Goal: Task Accomplishment & Management: Complete application form

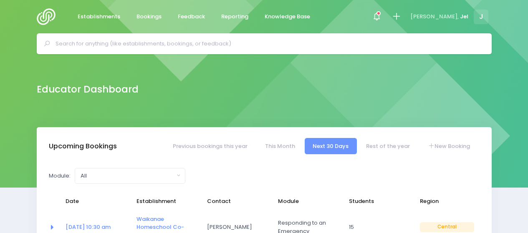
select select "5"
click at [401, 16] on icon at bounding box center [397, 17] width 10 height 10
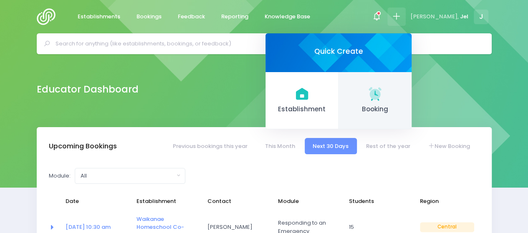
click at [377, 108] on span "Booking" at bounding box center [375, 110] width 60 height 10
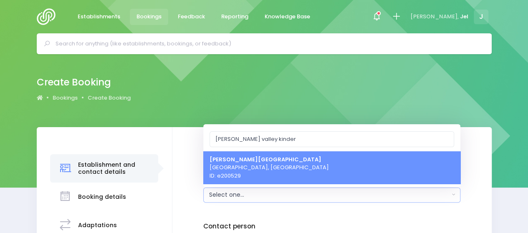
type input "[PERSON_NAME] valley kinder"
drag, startPoint x: 286, startPoint y: 162, endPoint x: 294, endPoint y: 163, distance: 8.5
click at [286, 161] on link "[PERSON_NAME][GEOGRAPHIC_DATA], [GEOGRAPHIC_DATA] ID: e200529" at bounding box center [331, 167] width 257 height 33
select select "200529"
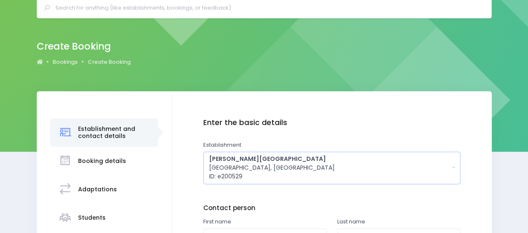
scroll to position [84, 0]
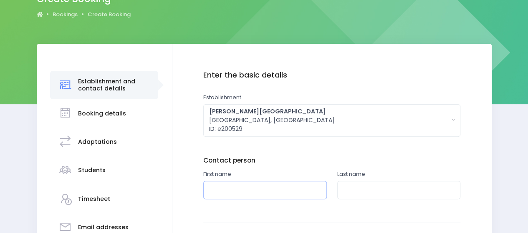
click at [260, 194] on input "text" at bounding box center [265, 190] width 124 height 19
type input "Chelsea"
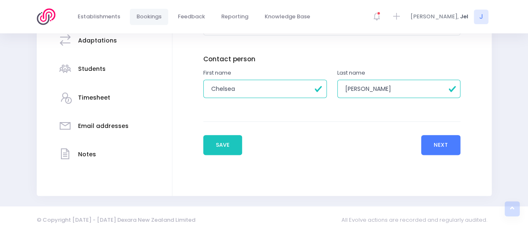
type input "McMurray"
click at [438, 144] on button "Next" at bounding box center [441, 145] width 40 height 20
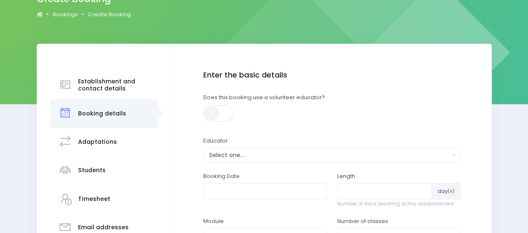
click at [241, 157] on div "Select one..." at bounding box center [329, 155] width 241 height 9
click at [248, 153] on div "Select one..." at bounding box center [329, 155] width 241 height 9
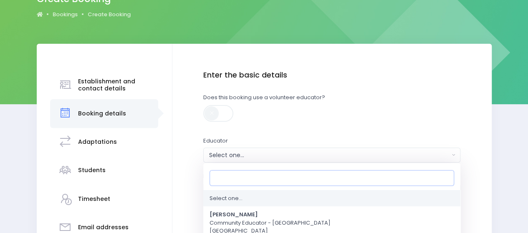
type input "h"
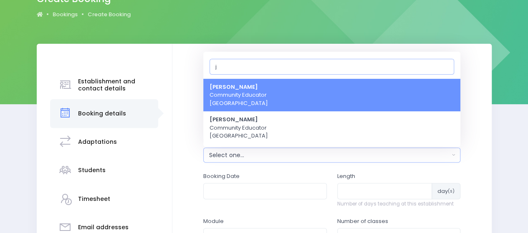
type input "j"
click at [268, 88] on link "Jel Pollock Community Educator Central Region" at bounding box center [331, 95] width 257 height 33
select select "365055"
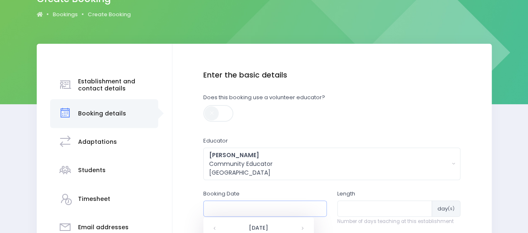
click at [231, 205] on input "text" at bounding box center [265, 209] width 124 height 16
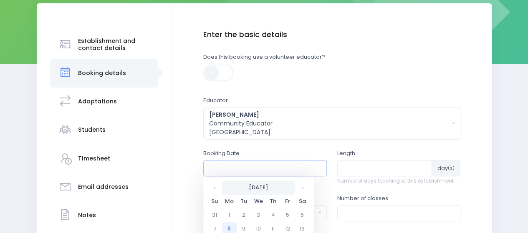
scroll to position [125, 0]
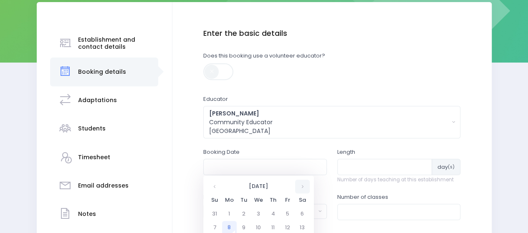
click at [305, 186] on th at bounding box center [302, 187] width 15 height 14
click at [263, 227] on td "8" at bounding box center [258, 228] width 15 height 14
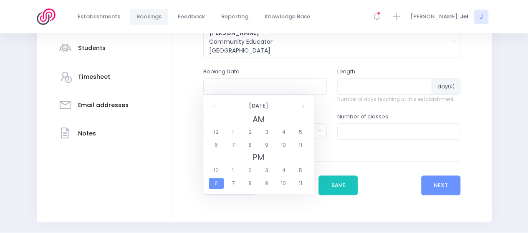
scroll to position [209, 0]
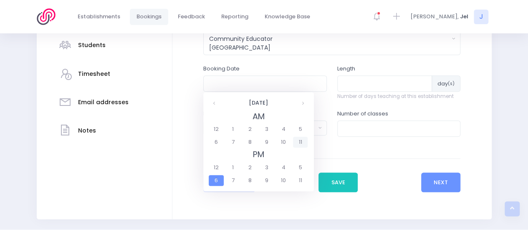
click at [302, 145] on span "11" at bounding box center [300, 142] width 15 height 11
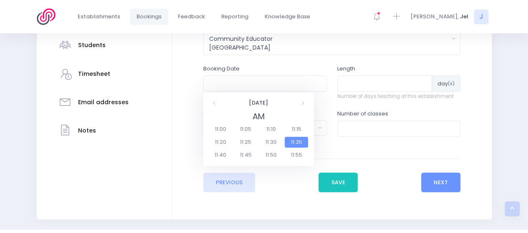
click at [295, 132] on span "11:15" at bounding box center [296, 129] width 23 height 11
type input "08/10/2025 11:15 AM"
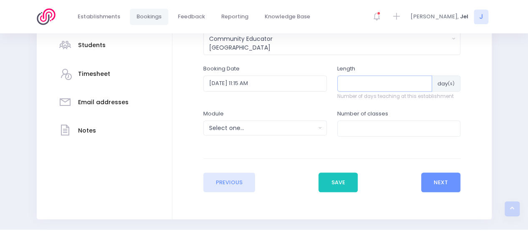
click at [362, 80] on input "number" at bounding box center [384, 84] width 95 height 16
type input "1"
click at [274, 127] on div "Select one..." at bounding box center [262, 128] width 106 height 9
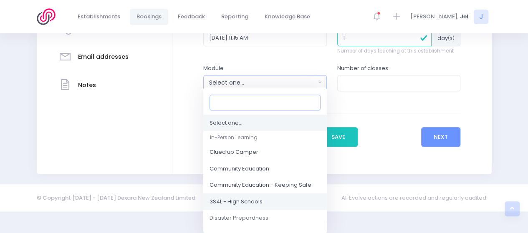
scroll to position [42, 0]
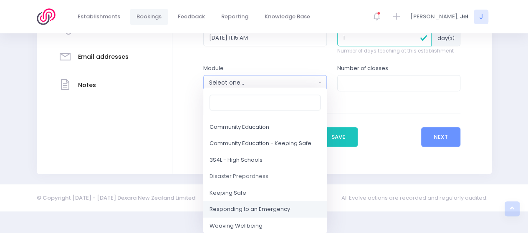
click at [244, 210] on span "Responding to an Emergency" at bounding box center [250, 210] width 81 height 8
select select "Responding to an Emergency"
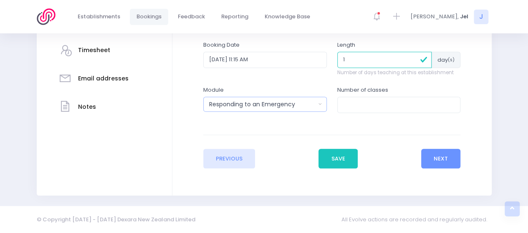
scroll to position [231, 0]
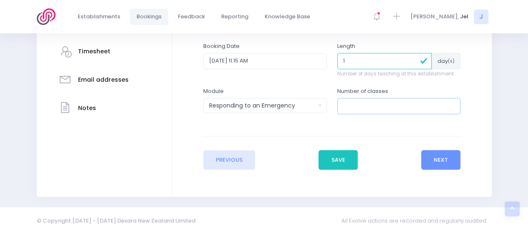
click at [376, 106] on input "number" at bounding box center [399, 106] width 124 height 16
type input "1"
click at [438, 159] on button "Next" at bounding box center [441, 160] width 40 height 20
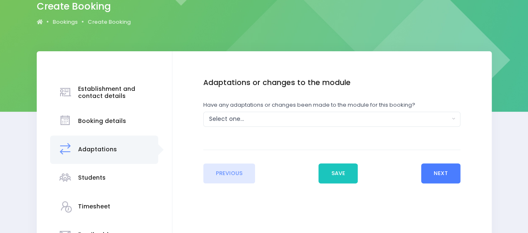
scroll to position [84, 0]
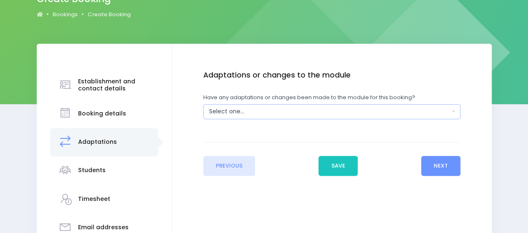
click at [245, 114] on div "Select one..." at bounding box center [329, 111] width 241 height 9
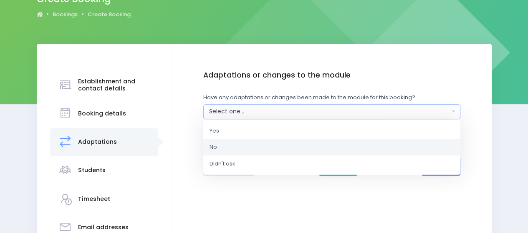
click at [241, 145] on link "No" at bounding box center [331, 147] width 257 height 17
select select "No"
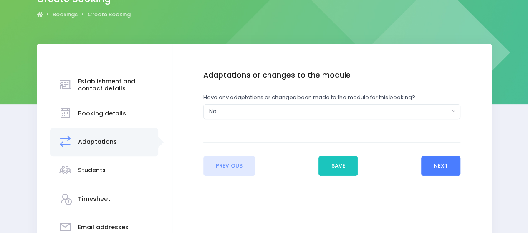
click at [443, 163] on button "Next" at bounding box center [441, 166] width 40 height 20
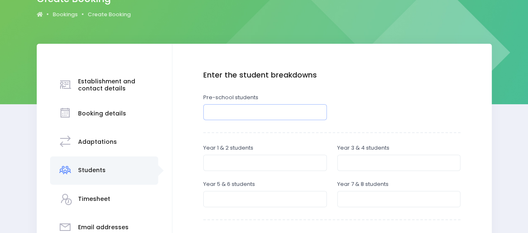
click at [232, 111] on input "number" at bounding box center [265, 112] width 124 height 16
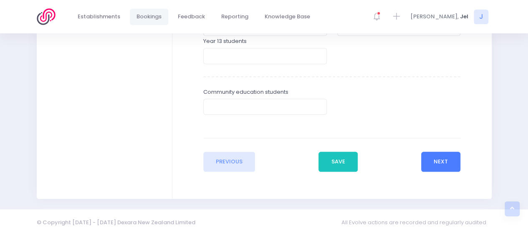
type input "30"
click at [432, 158] on button "Next" at bounding box center [441, 162] width 40 height 20
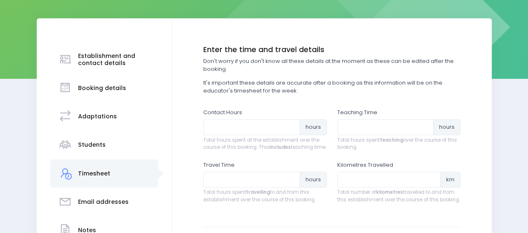
scroll to position [125, 0]
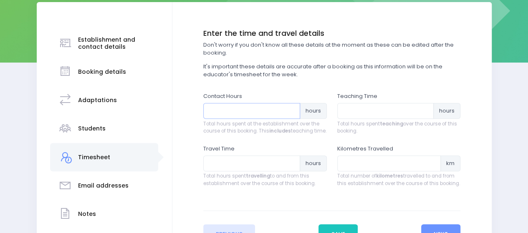
click at [246, 109] on input "number" at bounding box center [251, 111] width 97 height 16
type input "1"
click at [360, 117] on input "number" at bounding box center [385, 111] width 97 height 16
type input "1"
click at [236, 167] on input "number" at bounding box center [251, 164] width 97 height 16
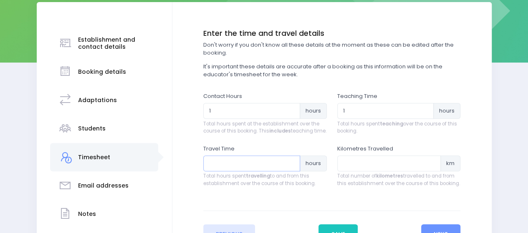
click at [252, 171] on input "number" at bounding box center [251, 164] width 97 height 16
type input ".45"
click at [382, 172] on input "number" at bounding box center [389, 164] width 104 height 16
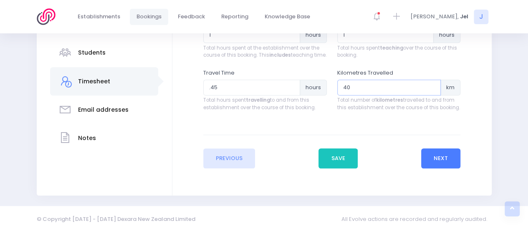
type input "40"
click at [439, 152] on button "Next" at bounding box center [441, 159] width 40 height 20
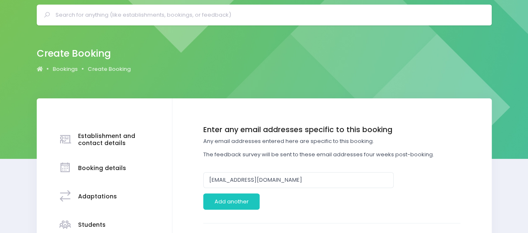
scroll to position [42, 0]
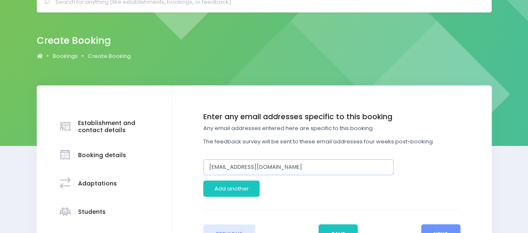
drag, startPoint x: 326, startPoint y: 164, endPoint x: 155, endPoint y: 167, distance: 171.2
click at [155, 167] on div "Establishment and contact details Booking details Adaptations" at bounding box center [264, 213] width 455 height 254
paste input "Chelsea McMurray <chelsea.mcmurray@huttkindergartens.org.nz>"
drag, startPoint x: 263, startPoint y: 165, endPoint x: 170, endPoint y: 157, distance: 93.1
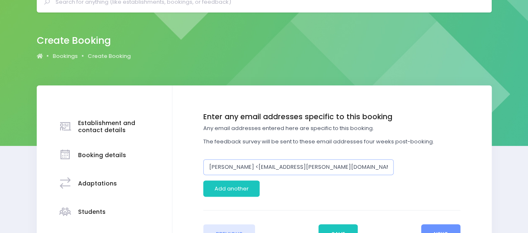
click at [167, 167] on div "Establishment and contact details Booking details Adaptations" at bounding box center [264, 213] width 455 height 254
click at [342, 167] on input "chelsea.mcmurray@huttkindergartens.org.nz>" at bounding box center [298, 168] width 190 height 16
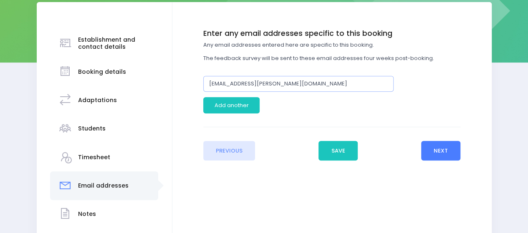
type input "chelsea.mcmurray@huttkindergartens.org.nz"
click at [436, 145] on button "Next" at bounding box center [441, 151] width 40 height 20
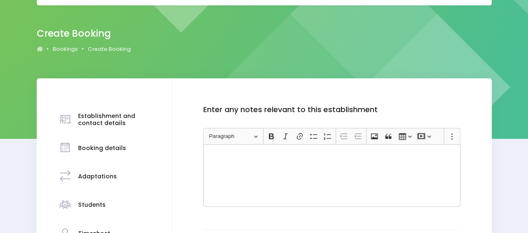
scroll to position [167, 0]
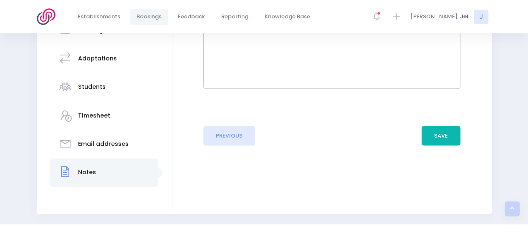
click at [446, 133] on button "Save" at bounding box center [441, 136] width 39 height 20
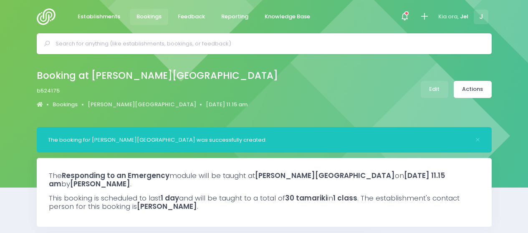
select select "5"
click at [225, 17] on span "Reporting" at bounding box center [234, 17] width 27 height 8
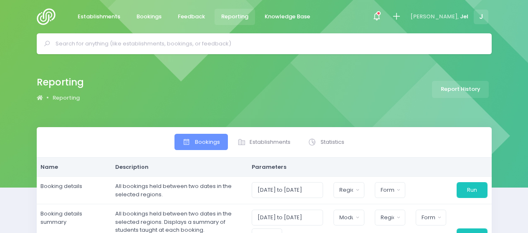
select select
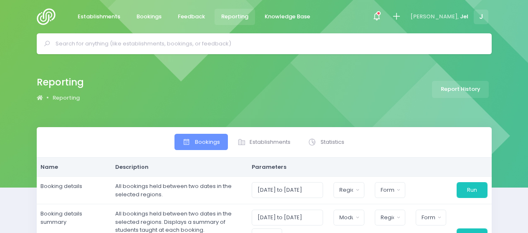
select select
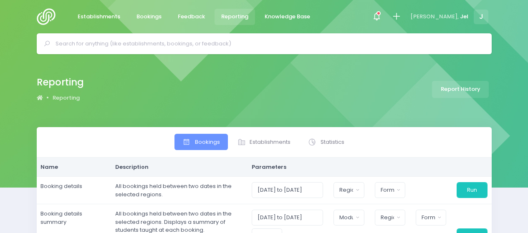
select select
